Goal: Task Accomplishment & Management: Manage account settings

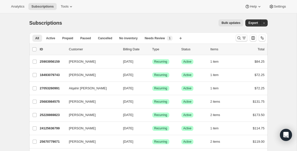
click at [240, 39] on icon "Search and filter results" at bounding box center [239, 37] width 5 height 5
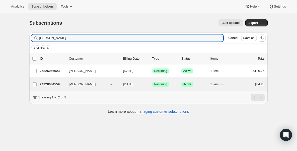
type input "[PERSON_NAME]"
click at [51, 85] on p "24328634559" at bounding box center [52, 84] width 25 height 5
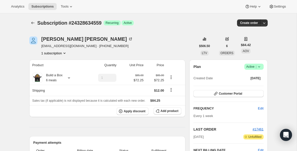
click at [259, 67] on icon at bounding box center [259, 66] width 5 height 5
click at [250, 73] on button "Pause subscription" at bounding box center [252, 76] width 31 height 8
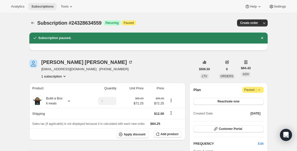
click at [33, 8] on span "Subscriptions" at bounding box center [42, 7] width 22 height 4
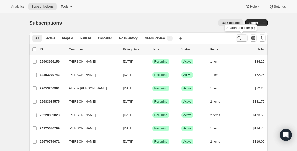
click at [240, 40] on icon "Search and filter results" at bounding box center [239, 37] width 5 height 5
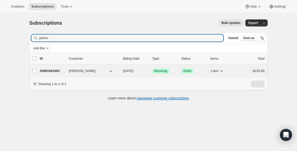
type input "parmv"
click at [55, 71] on p "26891681983" at bounding box center [52, 70] width 25 height 5
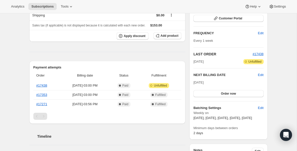
scroll to position [69, 0]
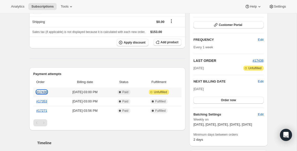
click at [44, 92] on link "#17438" at bounding box center [41, 92] width 11 height 4
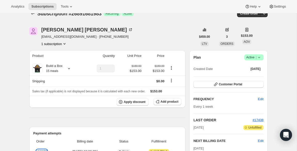
scroll to position [0, 0]
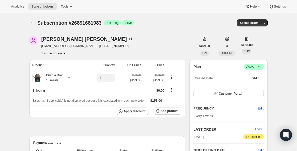
click at [260, 68] on icon at bounding box center [259, 66] width 5 height 5
click at [253, 77] on span "Pause subscription" at bounding box center [253, 77] width 28 height 4
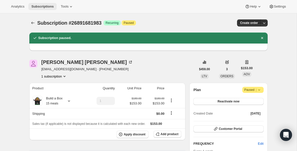
click at [39, 6] on span "Subscriptions" at bounding box center [42, 7] width 22 height 4
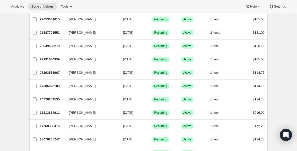
scroll to position [372, 0]
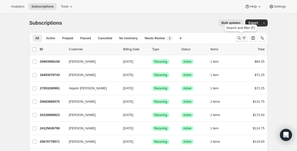
click at [239, 37] on icon "Search and filter results" at bounding box center [239, 37] width 5 height 5
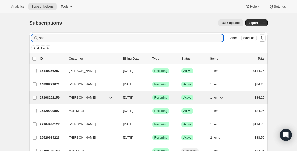
type input "sar"
click at [56, 97] on p "27198292159" at bounding box center [52, 97] width 25 height 5
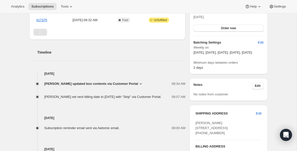
scroll to position [141, 0]
click at [44, 7] on span "Subscriptions" at bounding box center [42, 7] width 22 height 4
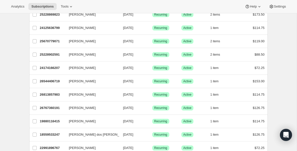
scroll to position [100, 0]
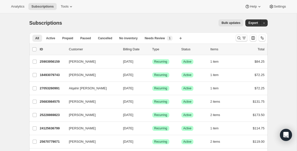
click at [239, 39] on icon "Search and filter results" at bounding box center [239, 37] width 3 height 3
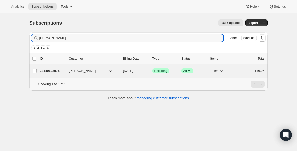
type input "olivia"
click at [59, 71] on p "24149622975" at bounding box center [52, 70] width 25 height 5
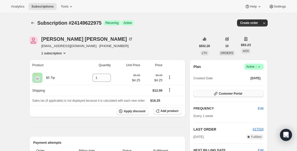
click at [223, 95] on span "Customer Portal" at bounding box center [230, 93] width 23 height 4
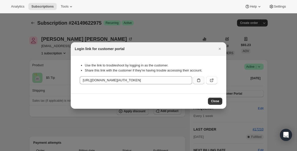
click at [198, 80] on icon ":rca:" at bounding box center [198, 80] width 5 height 5
click at [214, 100] on span "Close" at bounding box center [215, 101] width 8 height 4
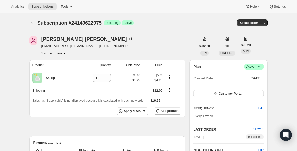
click at [225, 75] on div "Created Date Jun 17, 2025" at bounding box center [229, 78] width 70 height 7
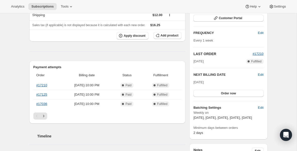
scroll to position [80, 0]
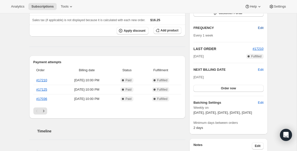
click at [259, 27] on span "Edit" at bounding box center [261, 27] width 6 height 5
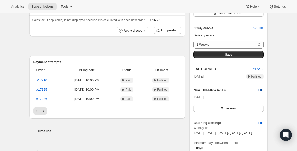
click at [258, 87] on span "Edit" at bounding box center [261, 89] width 6 height 5
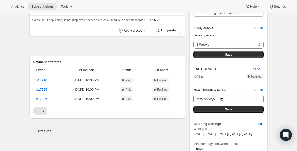
drag, startPoint x: 182, startPoint y: 122, endPoint x: 184, endPoint y: 117, distance: 5.4
click at [182, 122] on div "Timeline" at bounding box center [107, 125] width 156 height 15
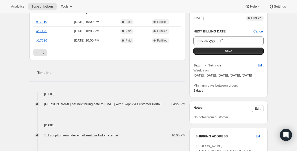
scroll to position [141, 0]
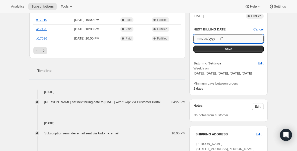
click at [223, 38] on input "2025-09-02" at bounding box center [229, 38] width 70 height 9
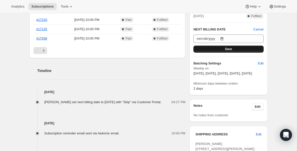
click at [261, 52] on button "Save" at bounding box center [229, 48] width 70 height 7
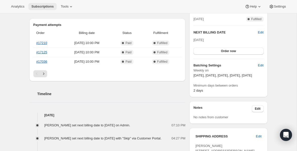
click at [41, 10] on button "Subscriptions" at bounding box center [42, 6] width 28 height 7
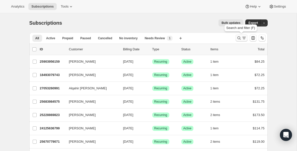
click at [239, 41] on button "Search and filter results" at bounding box center [242, 37] width 12 height 7
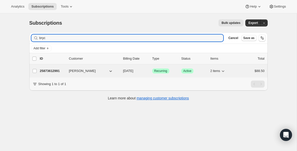
type input "bryc"
click at [49, 73] on p "25873612991" at bounding box center [52, 70] width 25 height 5
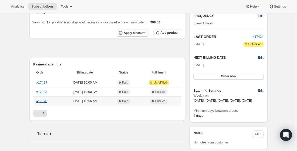
scroll to position [90, 0]
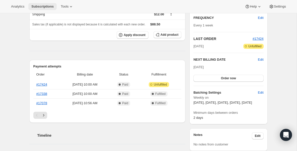
click at [45, 4] on button "Subscriptions" at bounding box center [42, 6] width 28 height 7
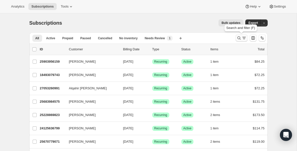
click at [240, 38] on icon "Search and filter results" at bounding box center [239, 37] width 5 height 5
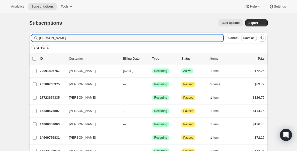
type input "jess"
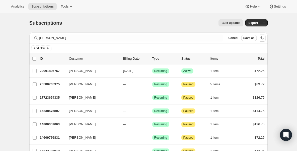
click at [72, 50] on div "Add filter" at bounding box center [148, 48] width 235 height 6
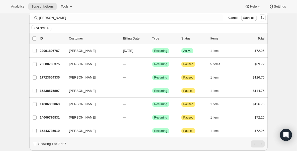
scroll to position [30, 0]
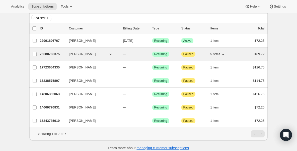
click at [261, 53] on span "$89.72" at bounding box center [260, 54] width 10 height 4
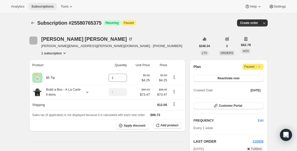
click at [54, 6] on span "Subscriptions" at bounding box center [42, 7] width 22 height 4
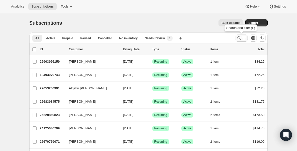
click at [240, 36] on icon "Search and filter results" at bounding box center [239, 37] width 5 height 5
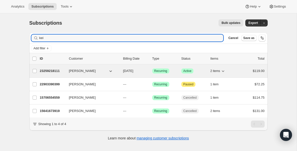
type input "kei"
click at [58, 69] on p "23259218111" at bounding box center [52, 70] width 25 height 5
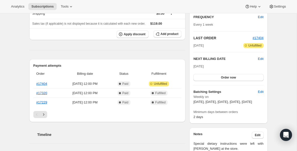
scroll to position [80, 0]
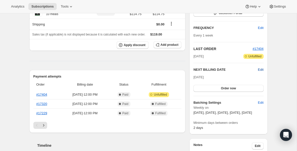
click at [261, 69] on span "Edit" at bounding box center [261, 69] width 6 height 5
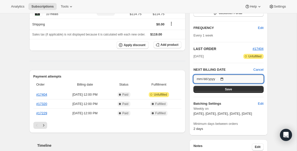
click at [224, 76] on input "2025-08-28" at bounding box center [229, 79] width 70 height 9
click at [224, 78] on input "2025-08-28" at bounding box center [229, 79] width 70 height 9
type input "2025-09-04"
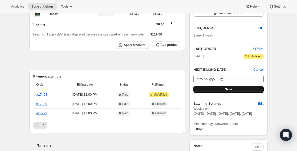
click at [228, 87] on span "Save" at bounding box center [228, 89] width 7 height 4
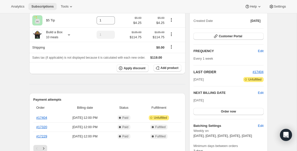
click at [48, 9] on button "Subscriptions" at bounding box center [42, 6] width 28 height 7
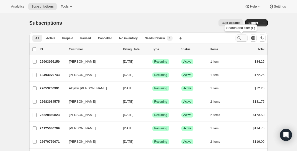
click at [241, 37] on icon "Search and filter results" at bounding box center [239, 37] width 5 height 5
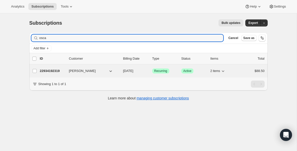
type input "osca"
click at [59, 71] on p "22934192319" at bounding box center [52, 70] width 25 height 5
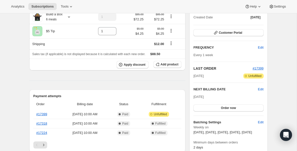
scroll to position [60, 0]
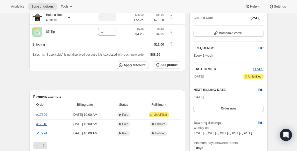
click at [262, 89] on span "Edit" at bounding box center [261, 89] width 6 height 5
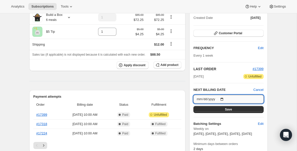
click at [223, 97] on input "2025-08-28" at bounding box center [229, 99] width 70 height 9
type input "2025-09-04"
click at [223, 110] on button "Save" at bounding box center [229, 109] width 70 height 7
